Goal: Transaction & Acquisition: Obtain resource

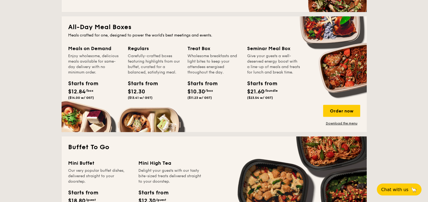
scroll to position [341, 0]
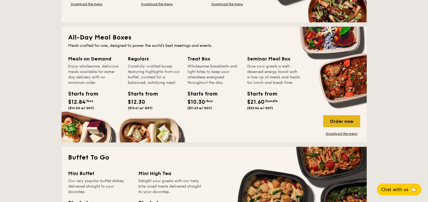
click at [339, 123] on div "Order now" at bounding box center [341, 121] width 37 height 12
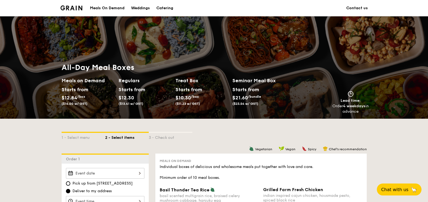
scroll to position [102, 0]
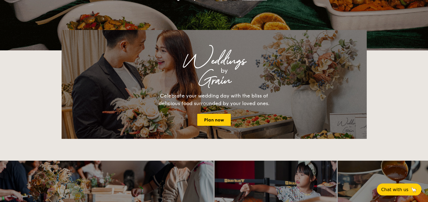
scroll to position [936, 0]
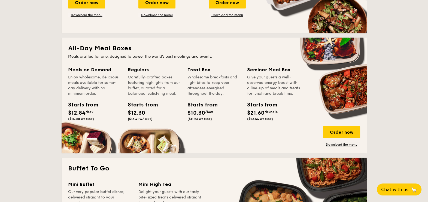
scroll to position [341, 0]
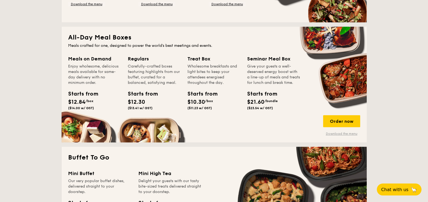
click at [343, 133] on link "Download the menu" at bounding box center [341, 134] width 37 height 4
